Goal: Information Seeking & Learning: Understand process/instructions

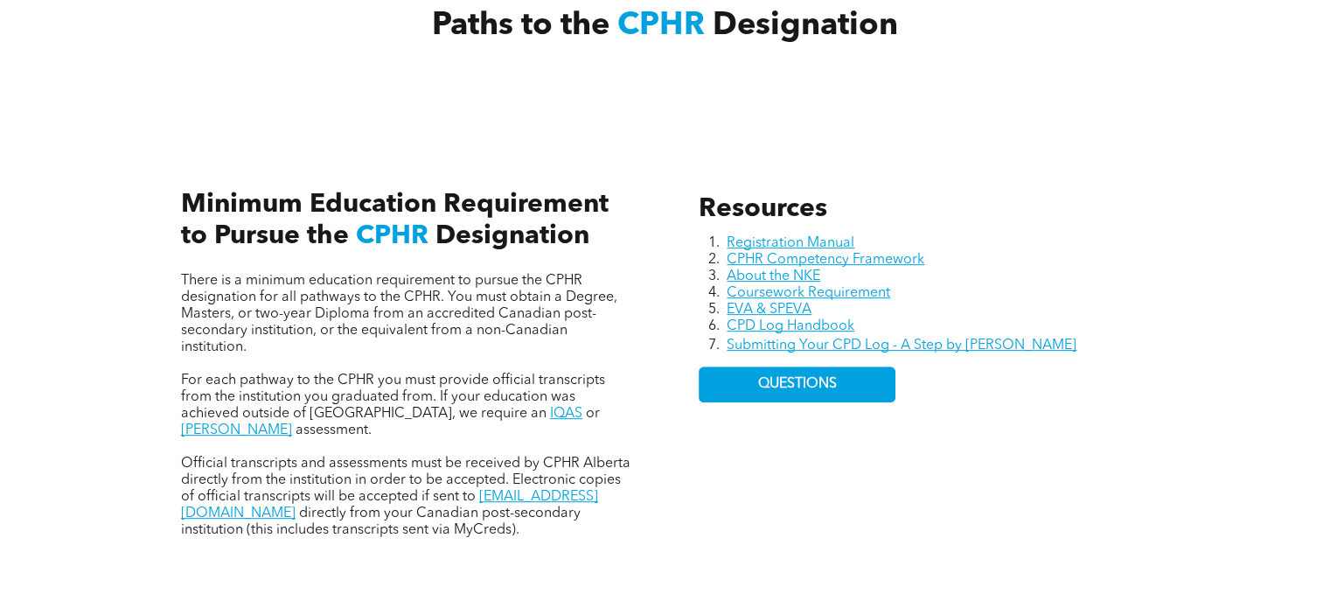
scroll to position [700, 0]
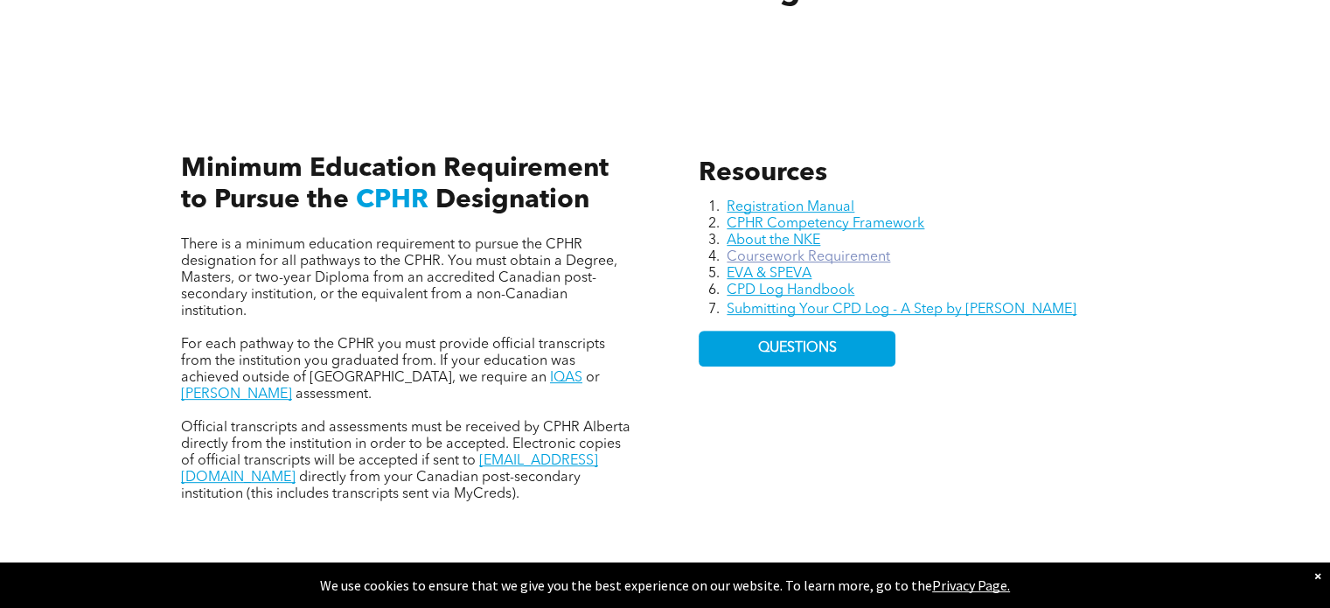
click at [833, 250] on link "Coursework Requirement" at bounding box center [809, 257] width 164 height 14
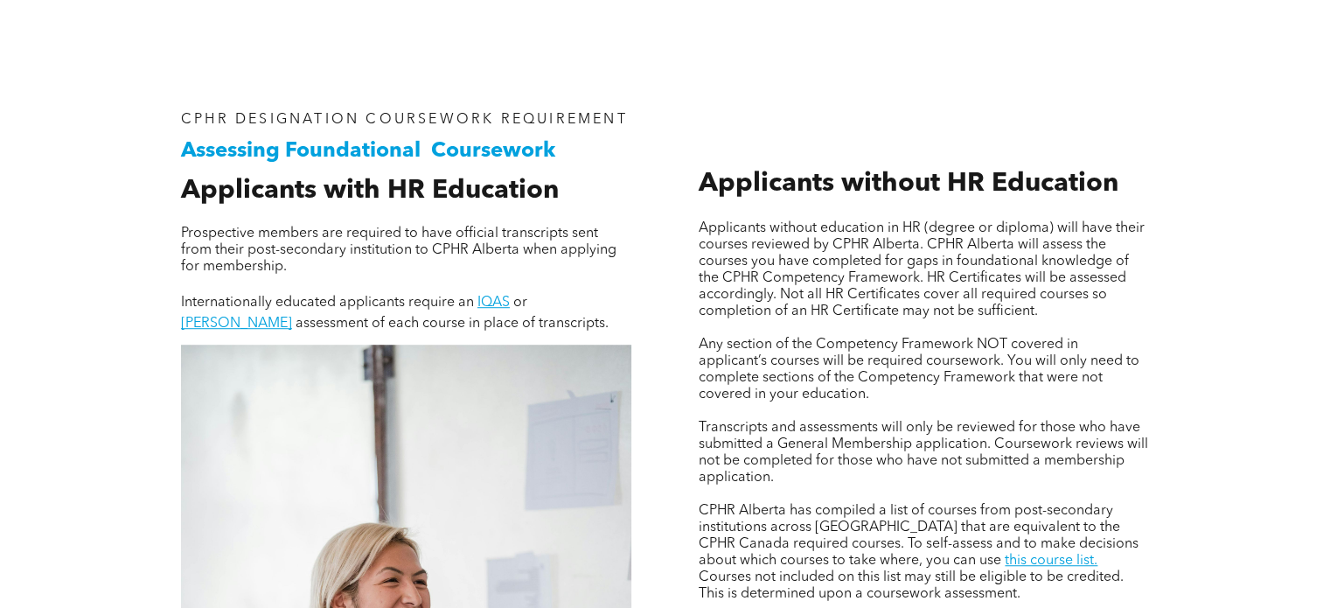
scroll to position [1137, 0]
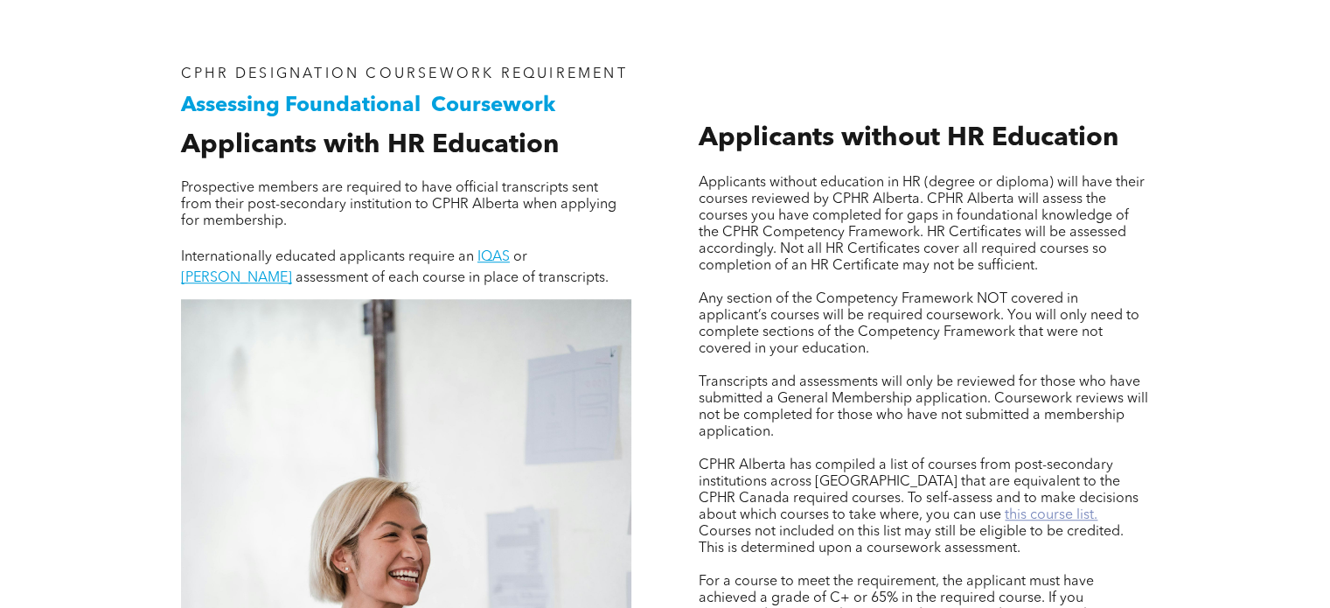
click at [1005, 515] on link "this course list." at bounding box center [1051, 515] width 93 height 14
click at [1005, 517] on link "this course list." at bounding box center [1051, 515] width 93 height 14
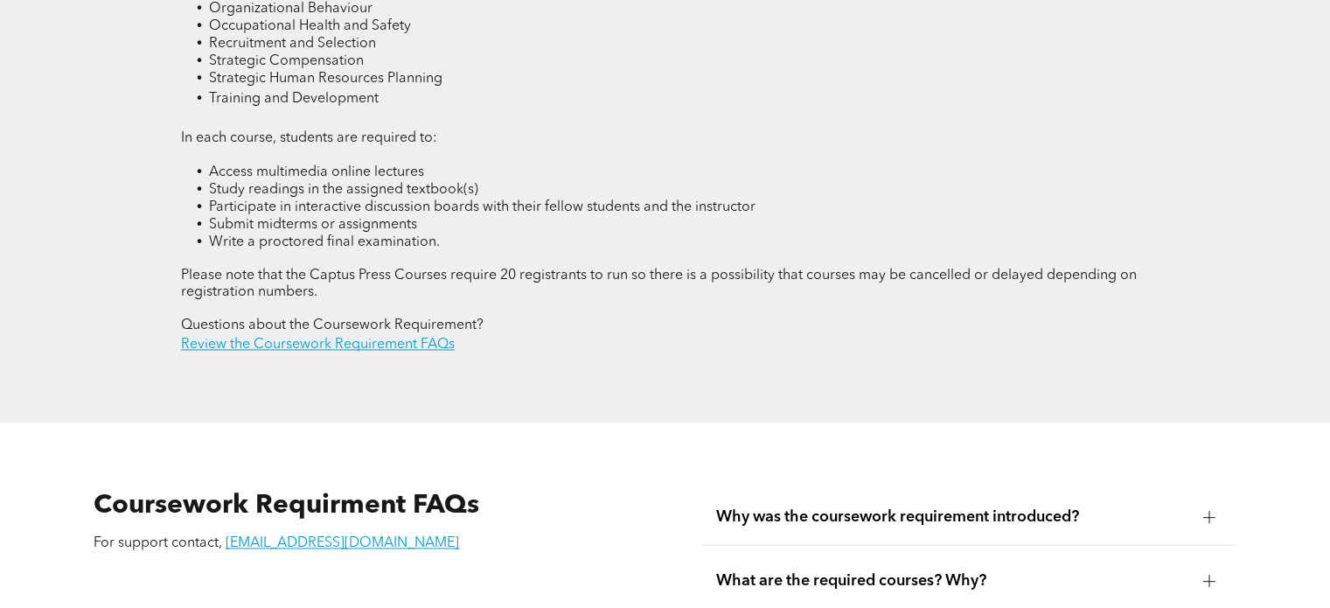
scroll to position [2624, 0]
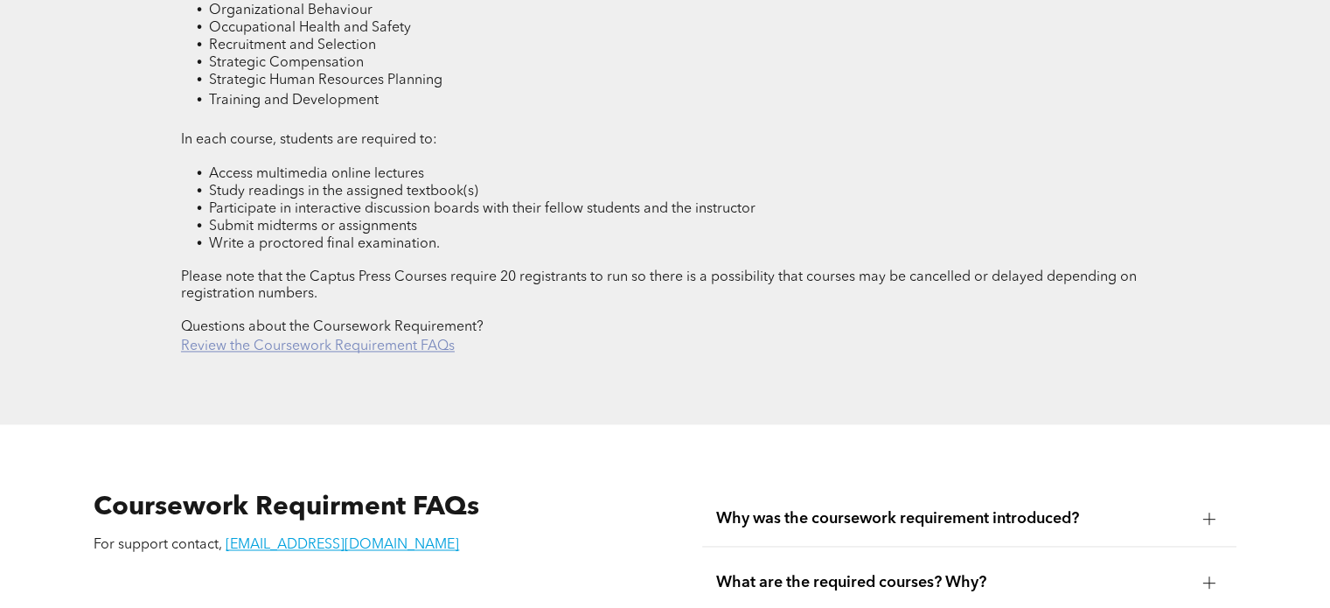
click at [390, 339] on link "Review the Coursework Requirement FAQs" at bounding box center [318, 346] width 274 height 14
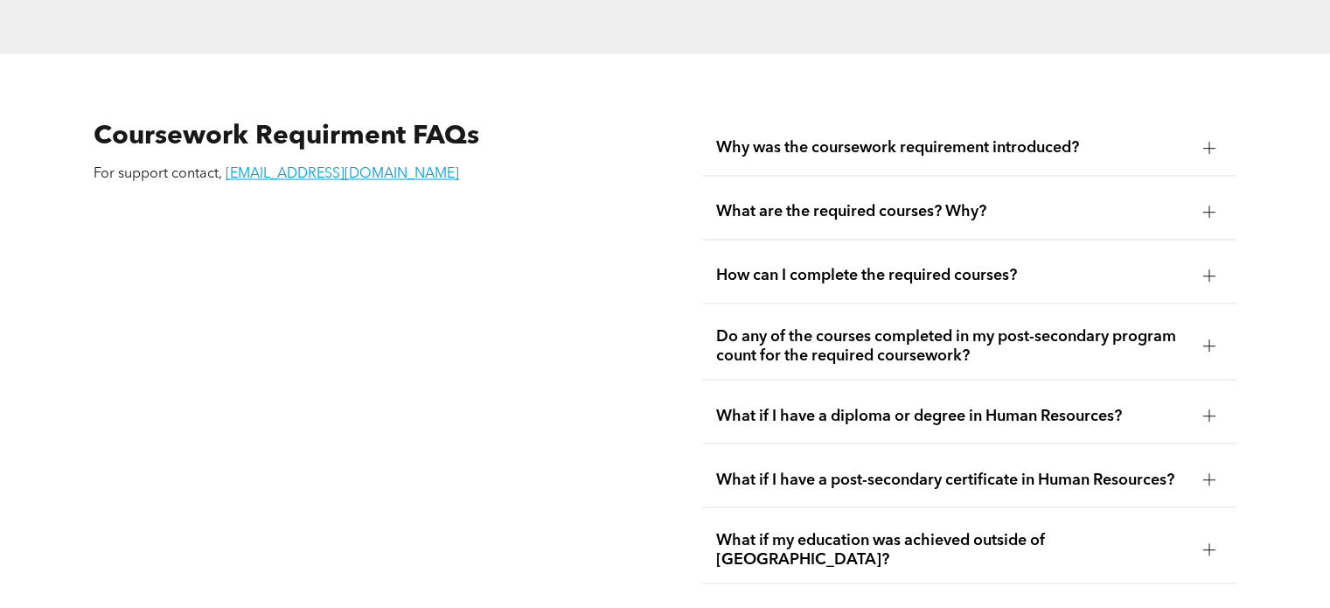
scroll to position [3006, 0]
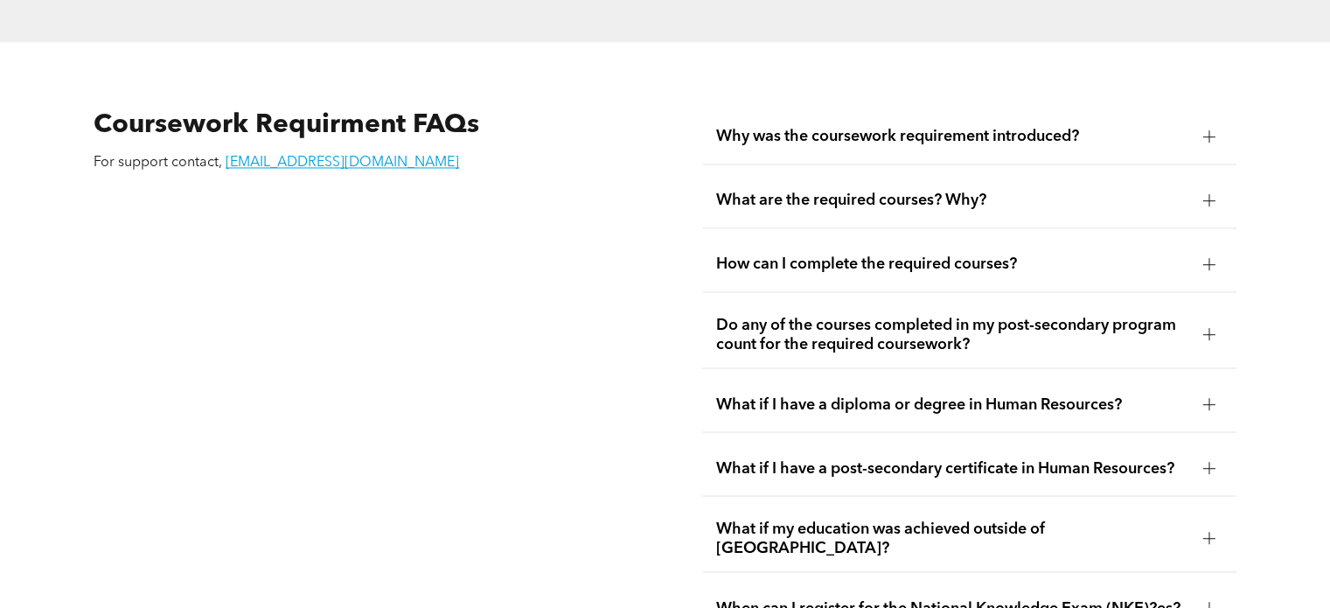
click at [832, 191] on span "What are the required courses? Why?" at bounding box center [952, 200] width 472 height 19
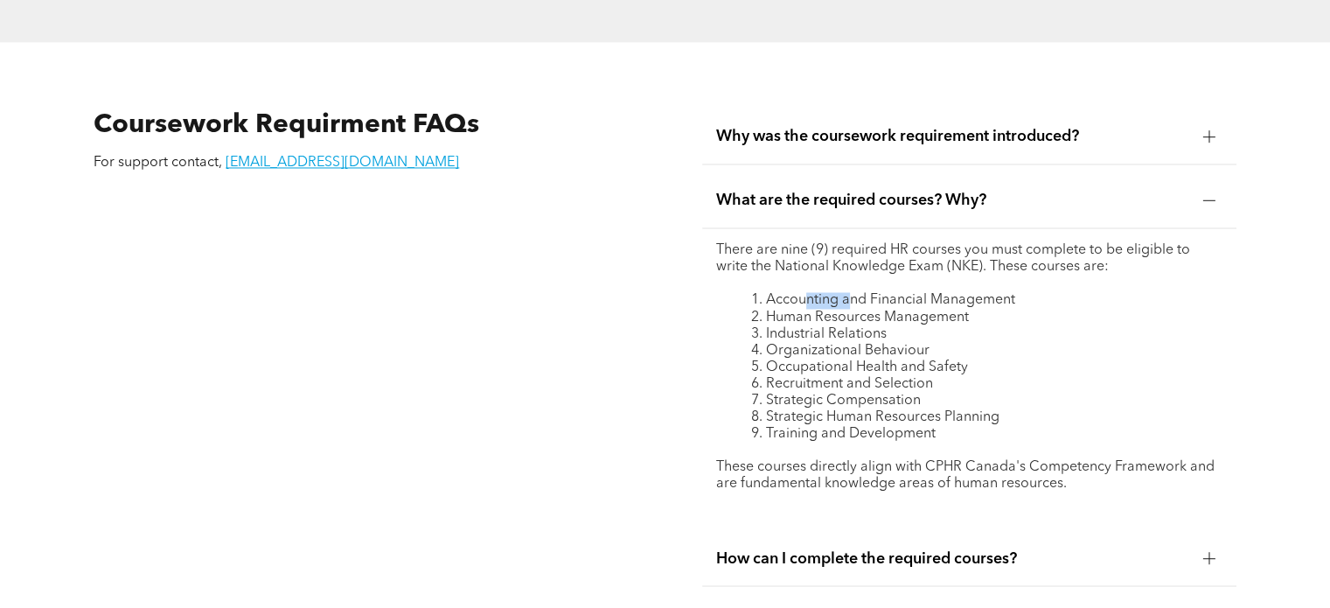
drag, startPoint x: 808, startPoint y: 256, endPoint x: 849, endPoint y: 257, distance: 41.1
click at [849, 292] on li "Accounting and Financial Management" at bounding box center [986, 300] width 471 height 17
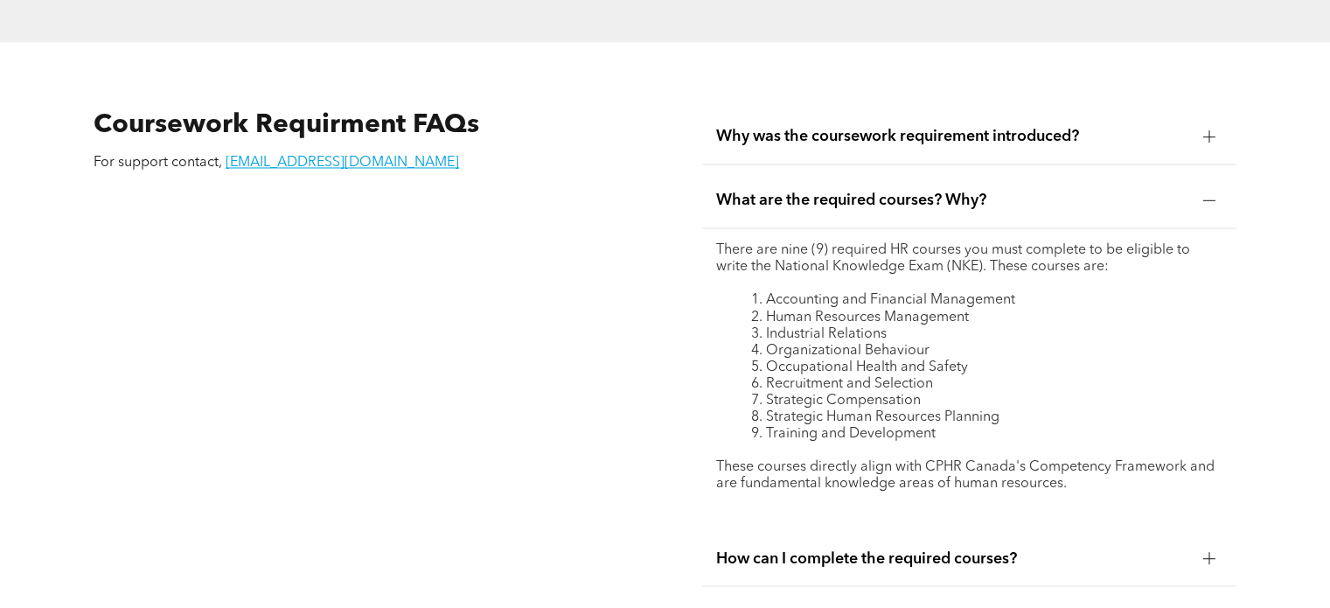
click at [835, 309] on li "Human Resources Management" at bounding box center [986, 317] width 471 height 17
click at [834, 325] on li "Industrial Relations" at bounding box center [986, 333] width 471 height 17
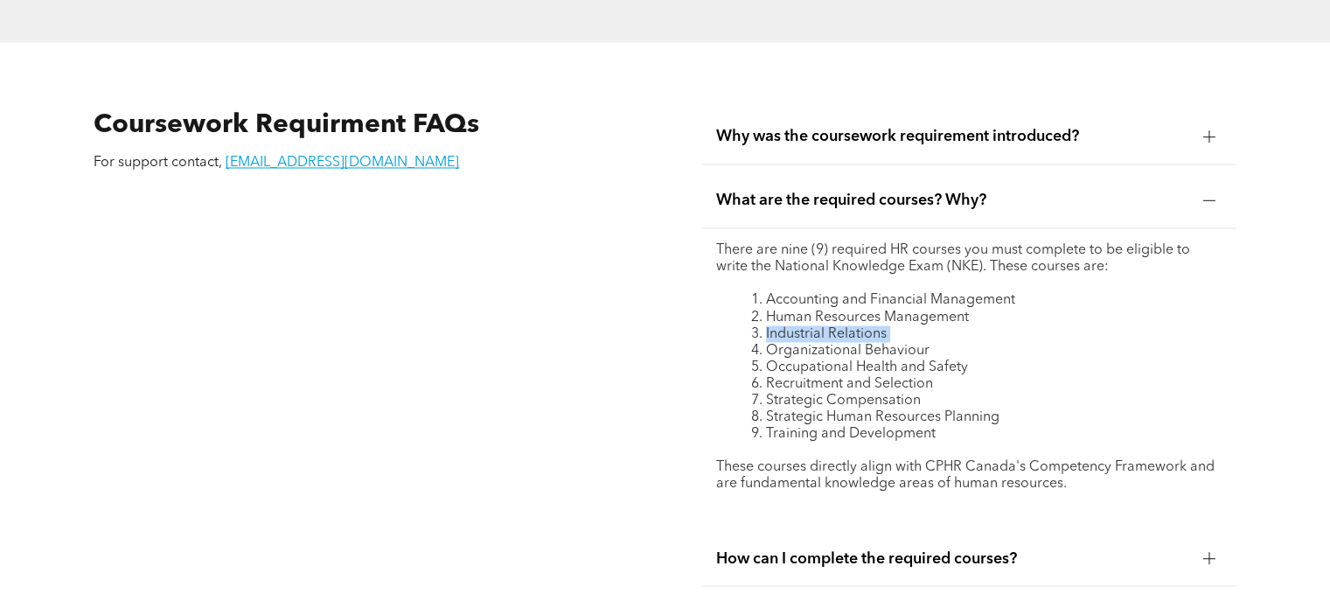
click at [834, 325] on li "Industrial Relations" at bounding box center [986, 333] width 471 height 17
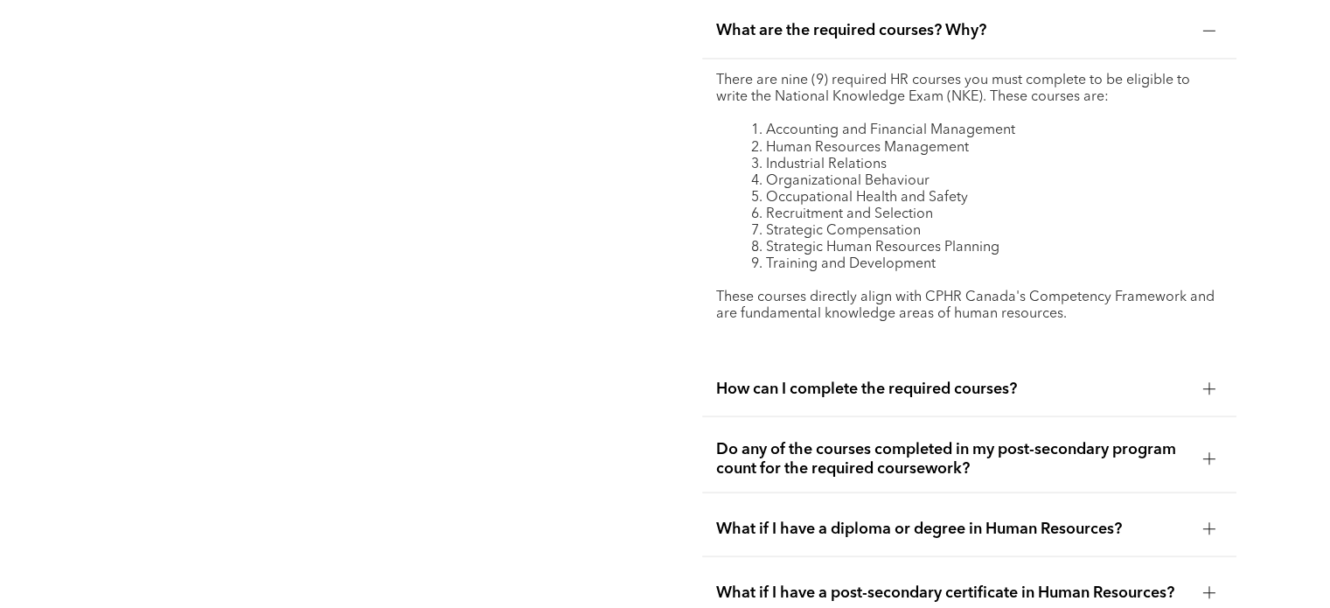
scroll to position [3181, 0]
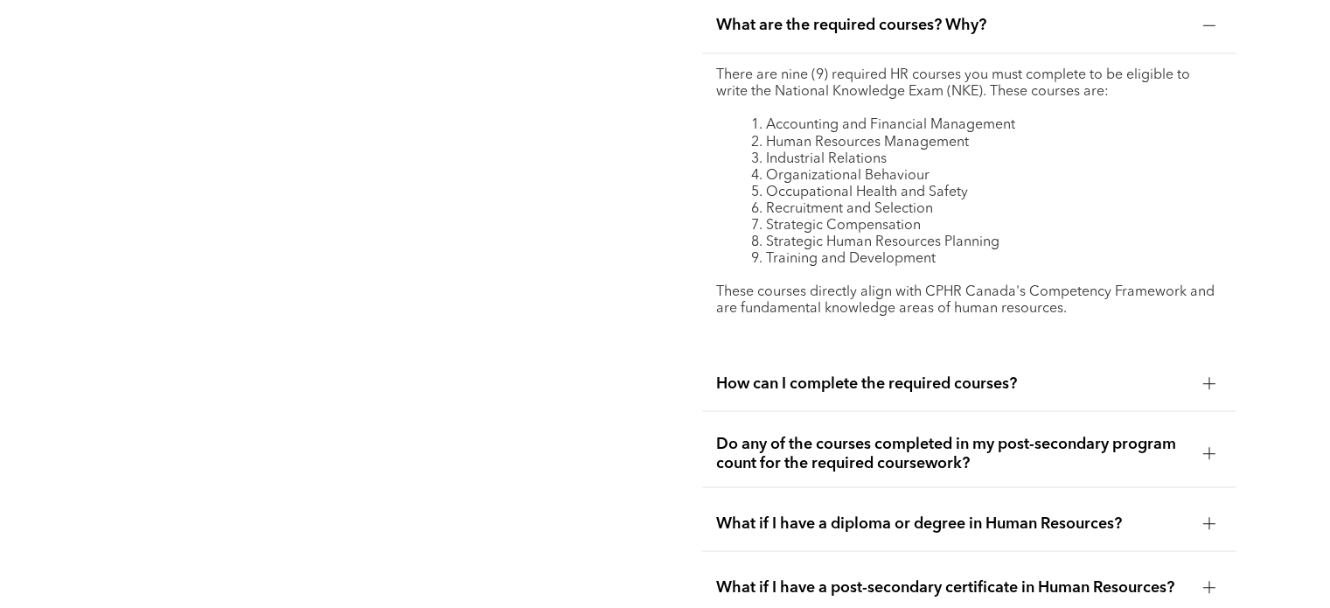
click at [777, 356] on div "How can I complete the required courses?" at bounding box center [969, 383] width 534 height 55
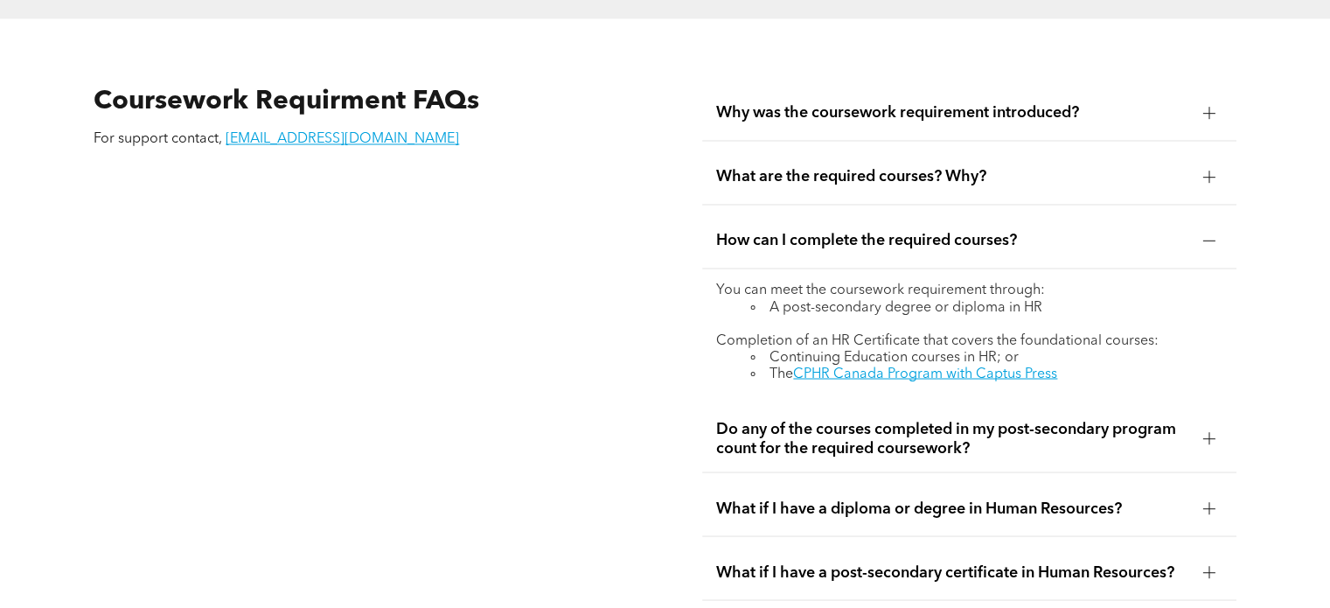
scroll to position [3006, 0]
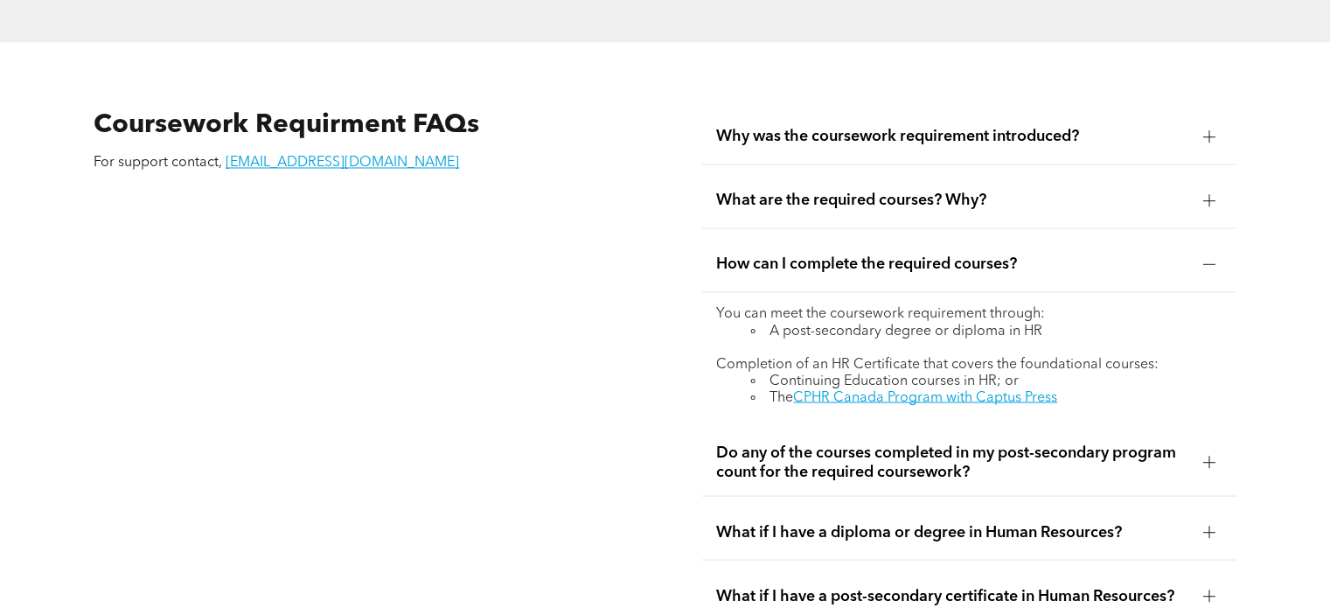
click at [827, 173] on div "What are the required courses? Why?" at bounding box center [969, 200] width 534 height 55
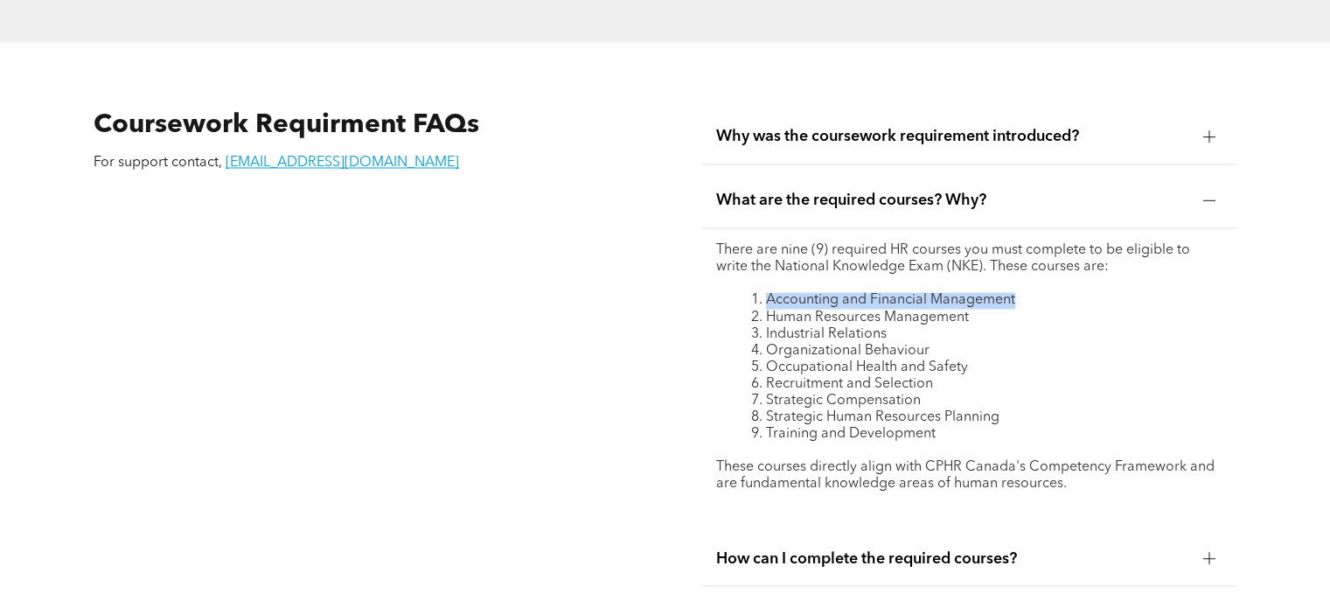
drag, startPoint x: 1016, startPoint y: 260, endPoint x: 771, endPoint y: 255, distance: 245.8
click at [771, 292] on li "Accounting and Financial Management" at bounding box center [986, 300] width 471 height 17
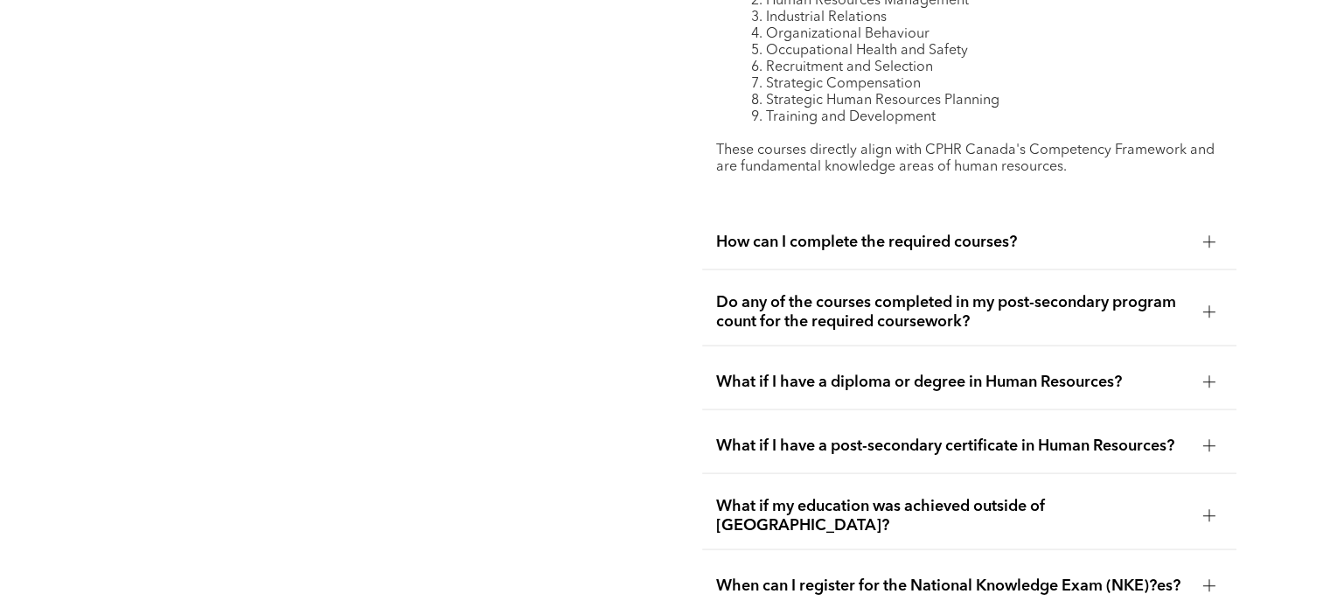
scroll to position [3324, 0]
click at [962, 291] on span "Do any of the courses completed in my post-secondary program count for the requ…" at bounding box center [952, 310] width 472 height 38
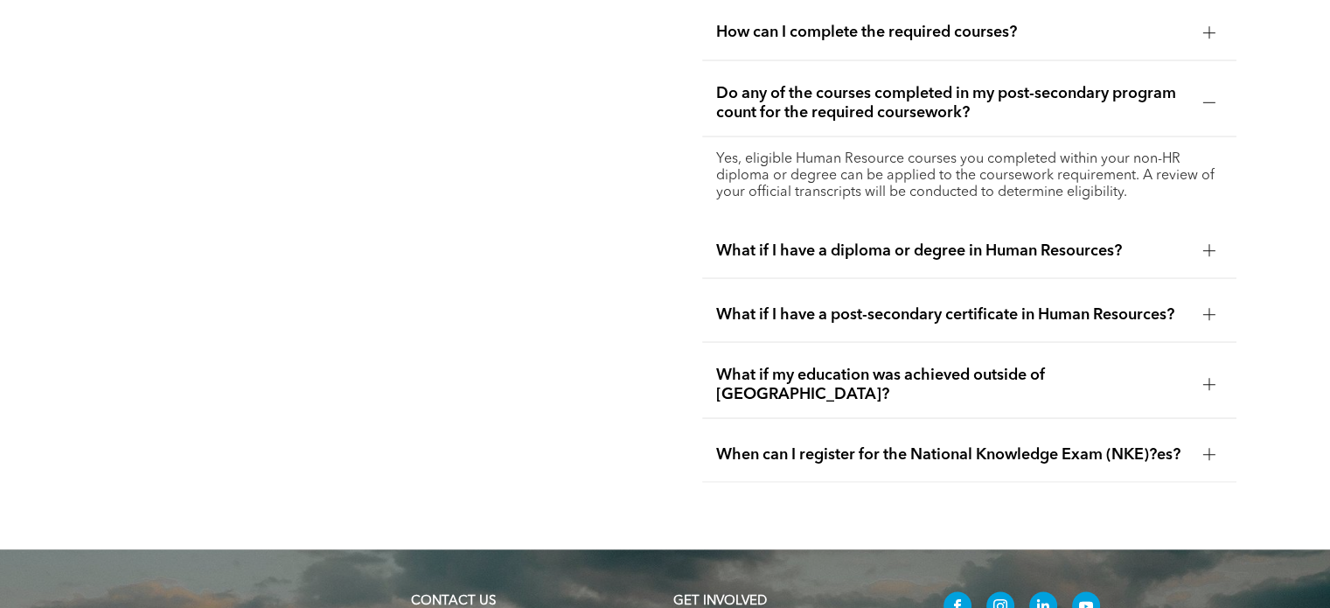
scroll to position [3236, 0]
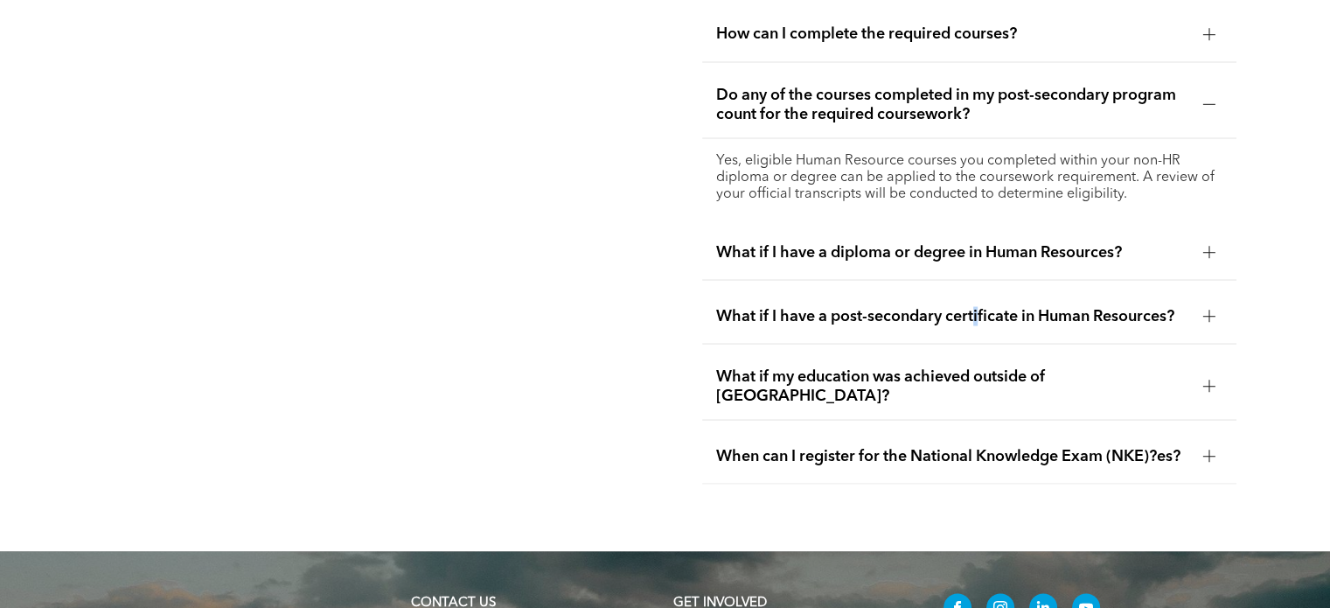
click at [978, 293] on div "What if I have a post-secondary certificate in Human Resources?" at bounding box center [969, 316] width 534 height 55
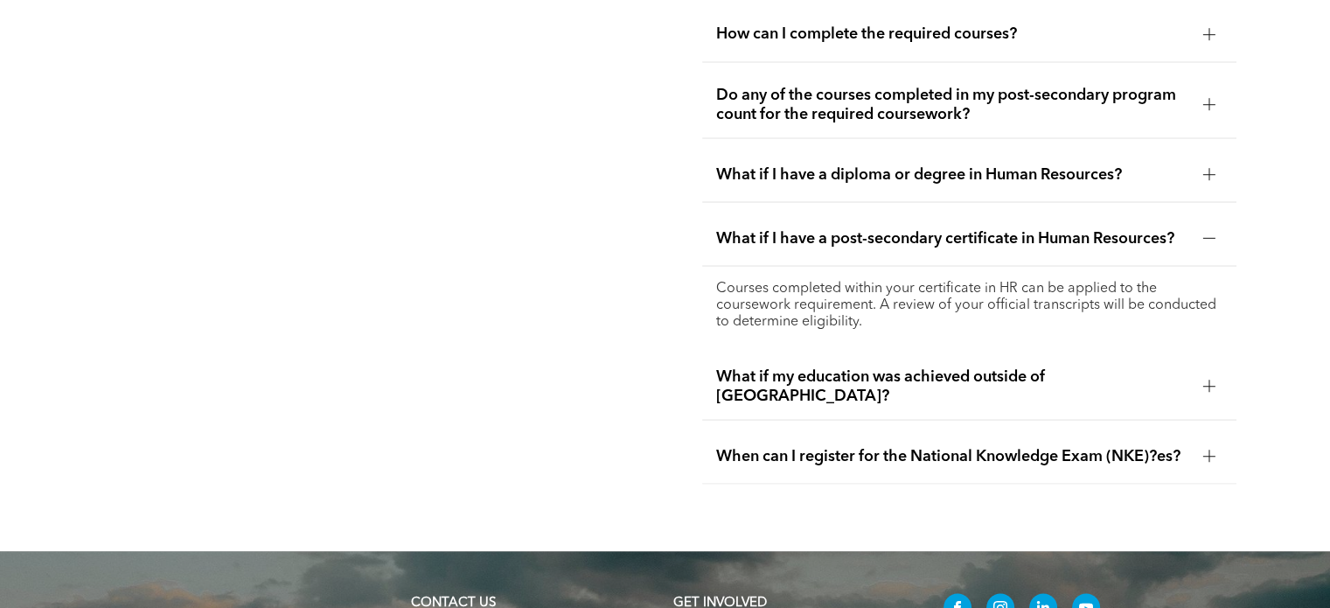
click at [991, 211] on div "What if I have a post-secondary certificate in Human Resources?" at bounding box center [969, 238] width 534 height 55
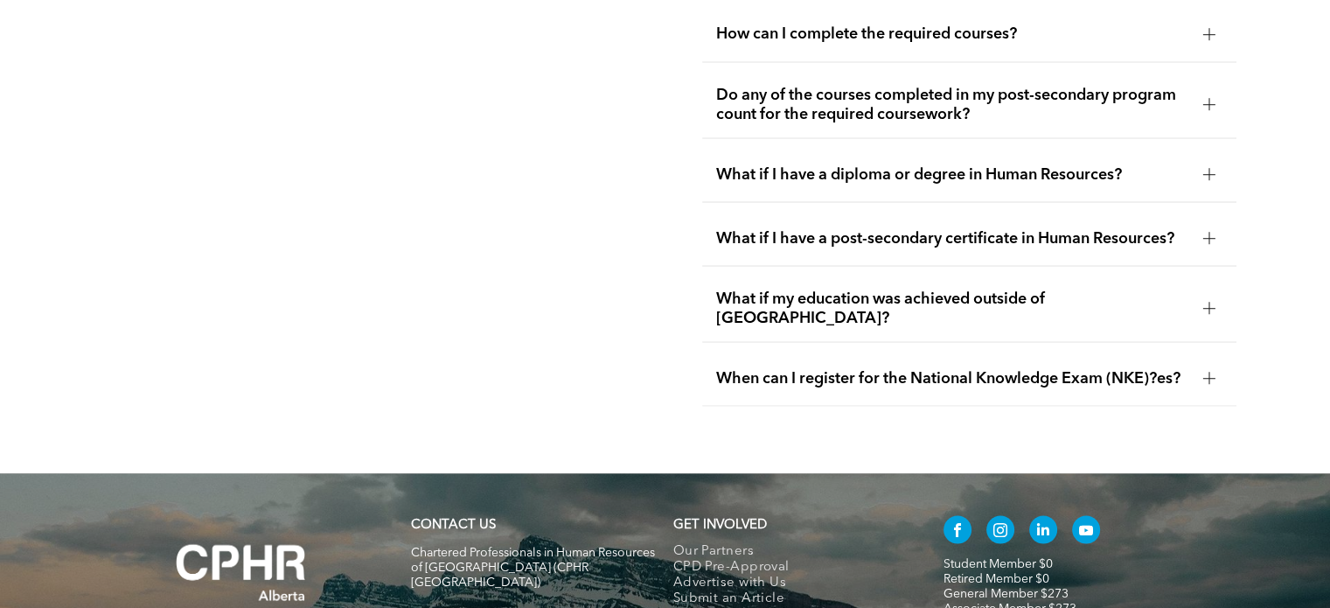
click at [966, 368] on span "When can I register for the National Knowledge Exam (NKE)?es?" at bounding box center [952, 377] width 472 height 19
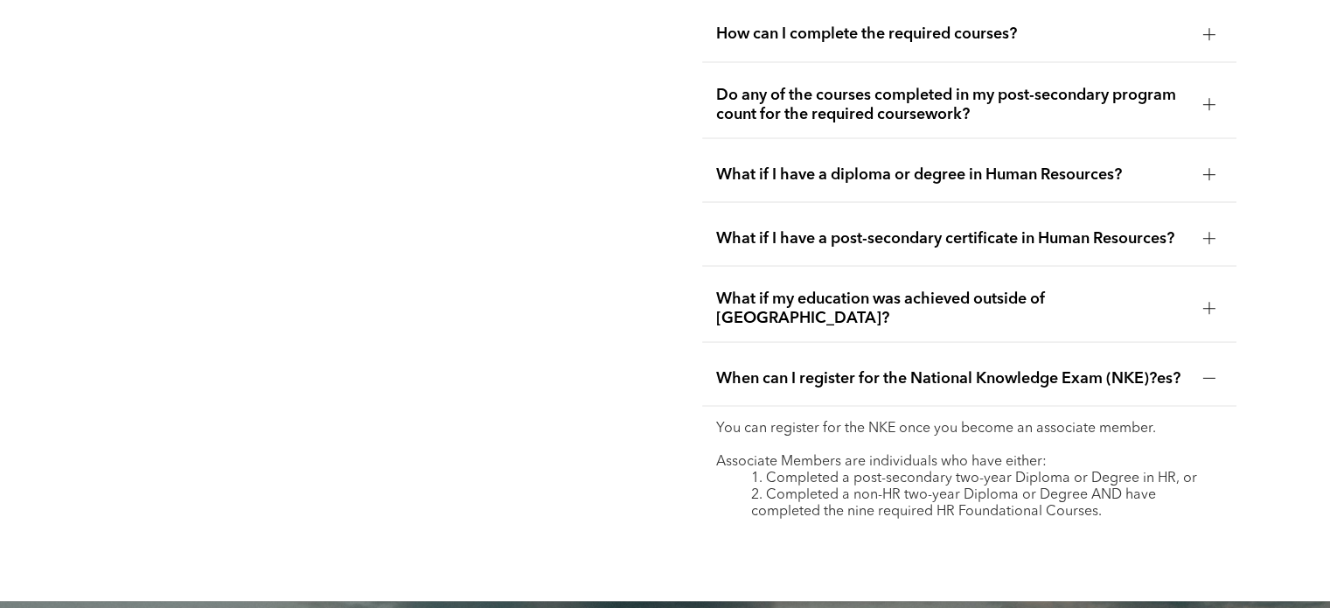
click at [966, 368] on span "When can I register for the National Knowledge Exam (NKE)?es?" at bounding box center [952, 377] width 472 height 19
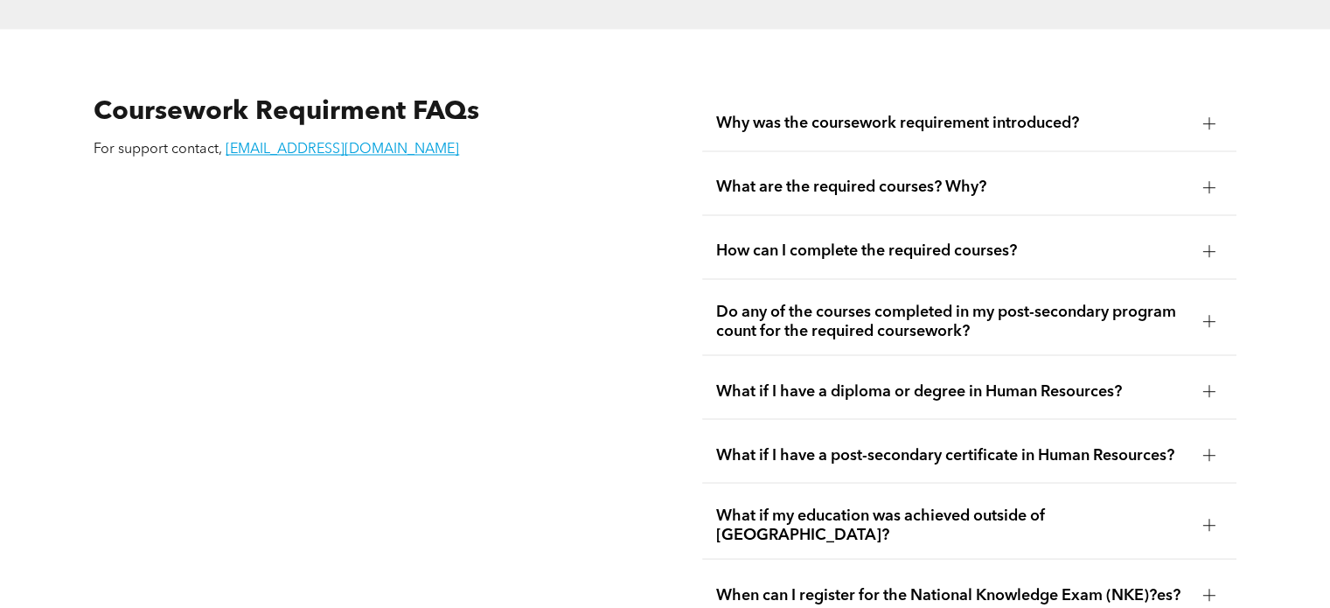
scroll to position [3037, 0]
